Goal: Check status: Check status

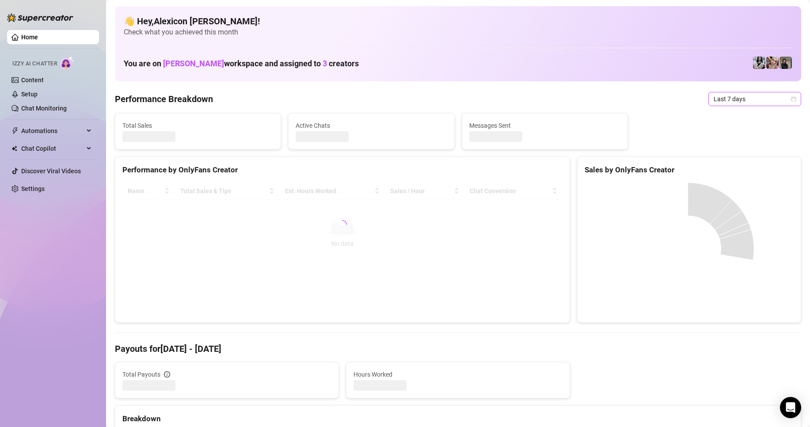
click at [742, 102] on span "Last 7 days" at bounding box center [755, 98] width 82 height 13
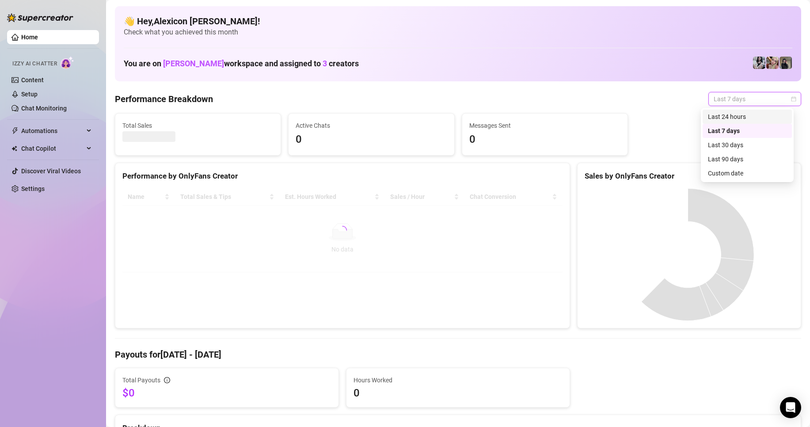
click at [740, 119] on div "Last 24 hours" at bounding box center [747, 117] width 79 height 10
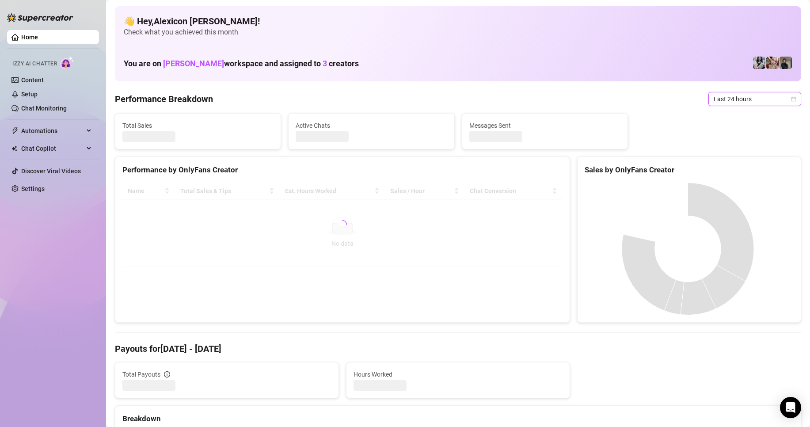
click at [753, 103] on span "Last 24 hours" at bounding box center [755, 98] width 82 height 13
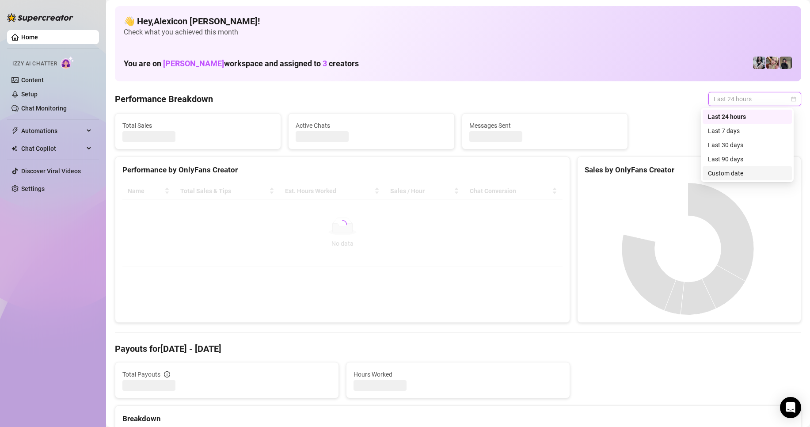
click at [739, 175] on div "Custom date" at bounding box center [747, 173] width 79 height 10
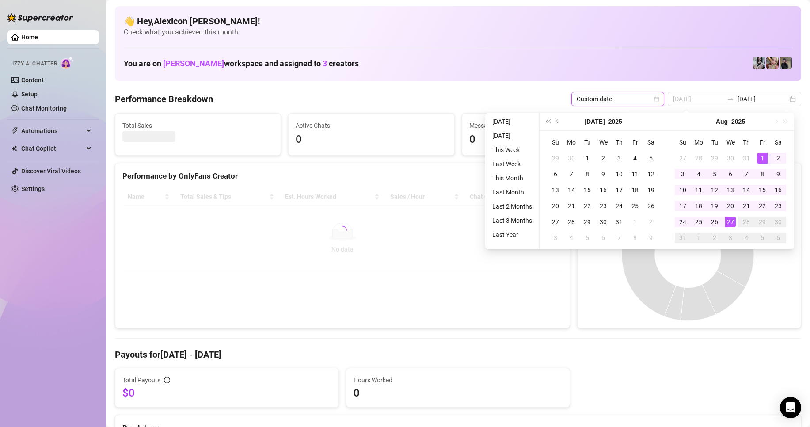
type input "[DATE]"
click at [760, 155] on div "1" at bounding box center [762, 158] width 11 height 11
type input "[DATE]"
click at [730, 220] on div "27" at bounding box center [730, 222] width 11 height 11
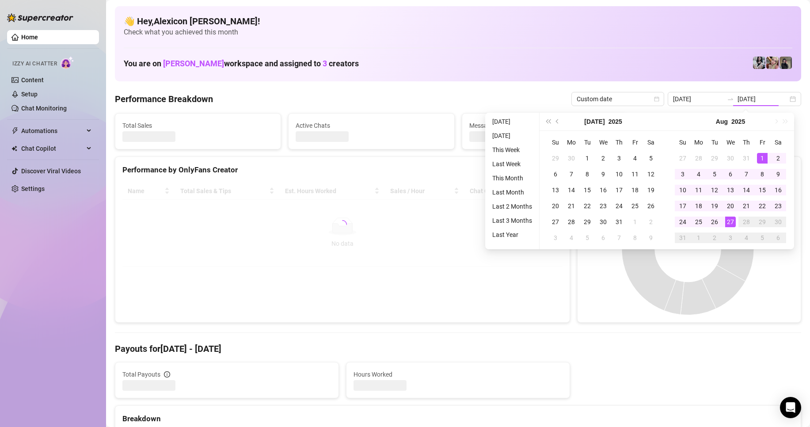
type input "[DATE]"
